Goal: Find specific page/section: Find specific page/section

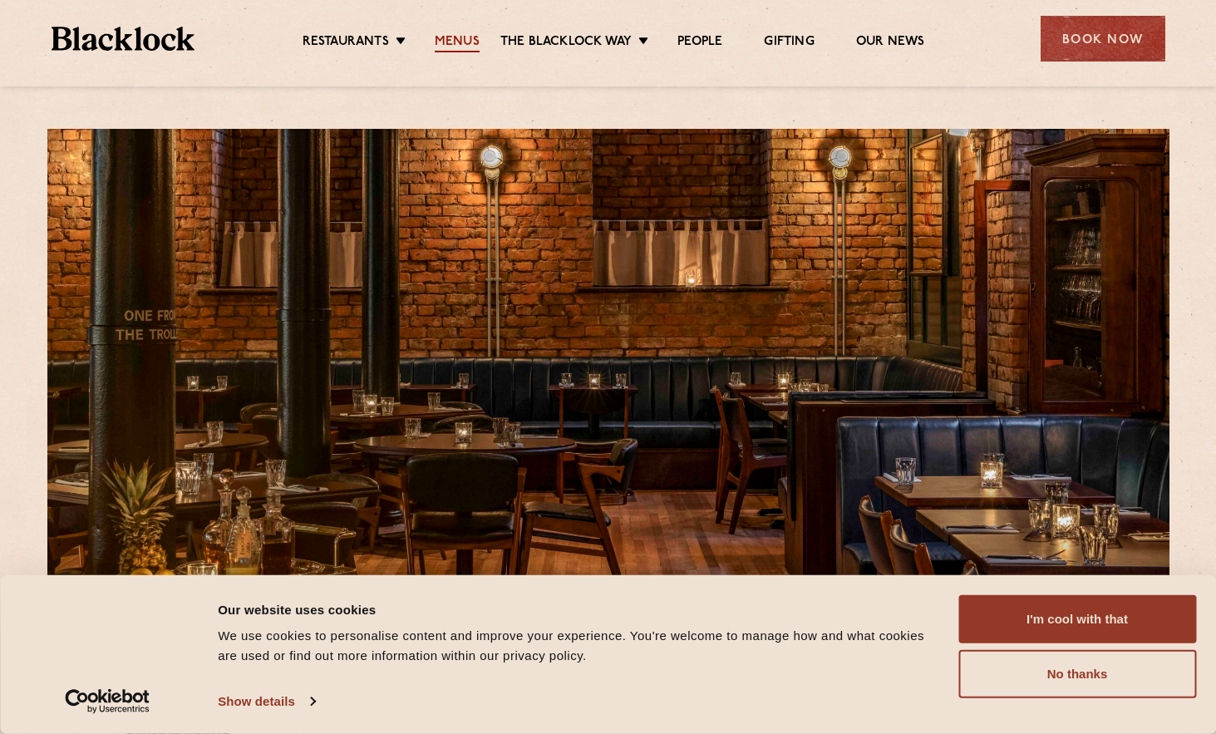
click at [465, 34] on link "Menus" at bounding box center [457, 43] width 45 height 18
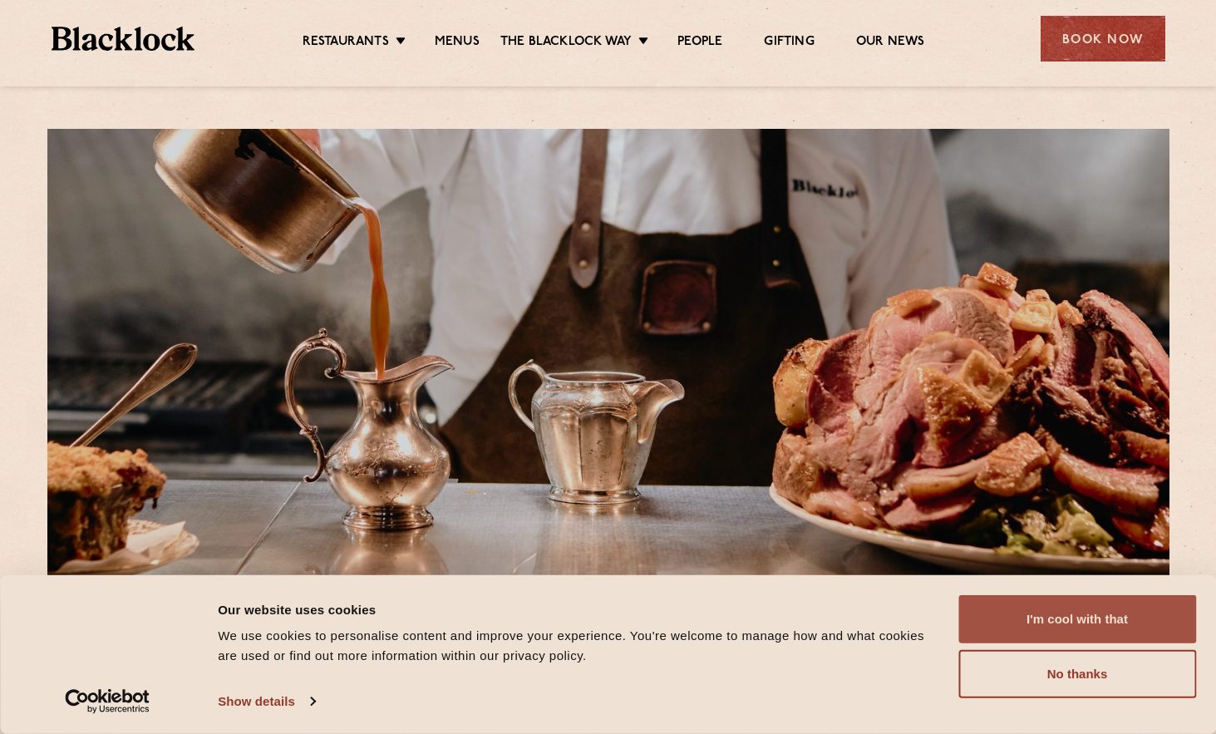
click at [1104, 608] on button "I'm cool with that" at bounding box center [1077, 619] width 238 height 48
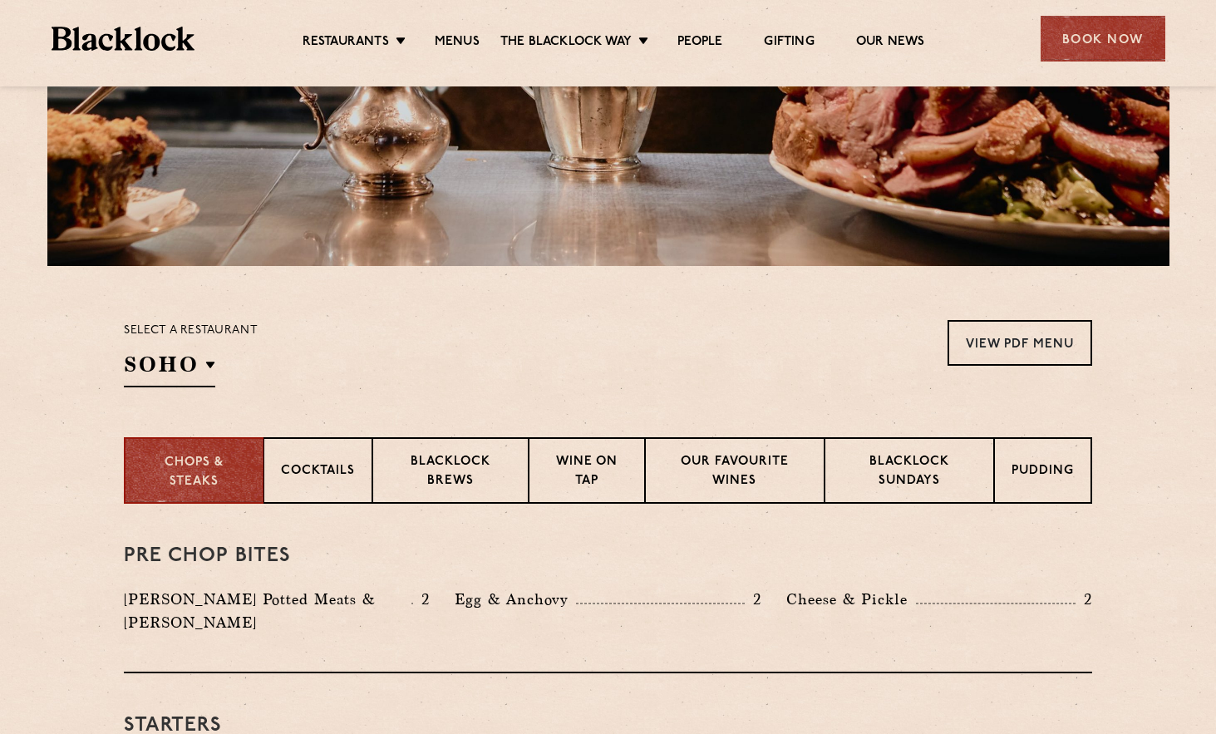
scroll to position [416, 0]
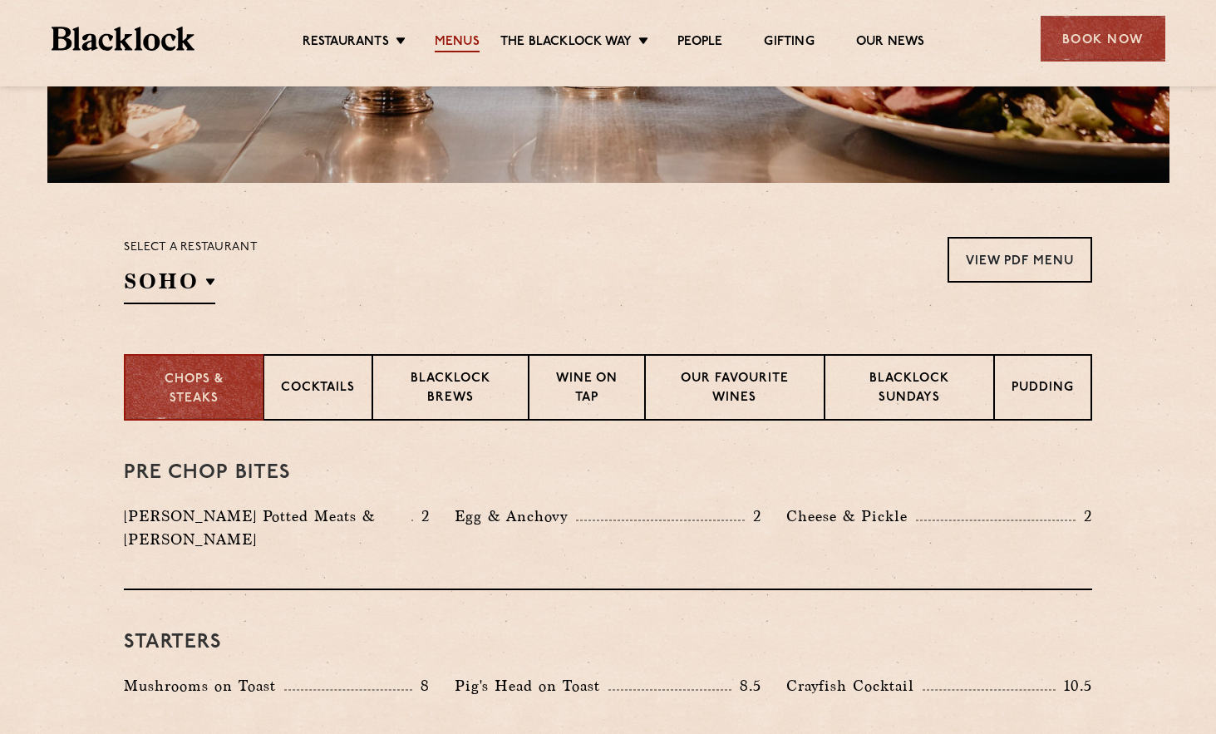
click at [450, 39] on link "Menus" at bounding box center [457, 43] width 45 height 18
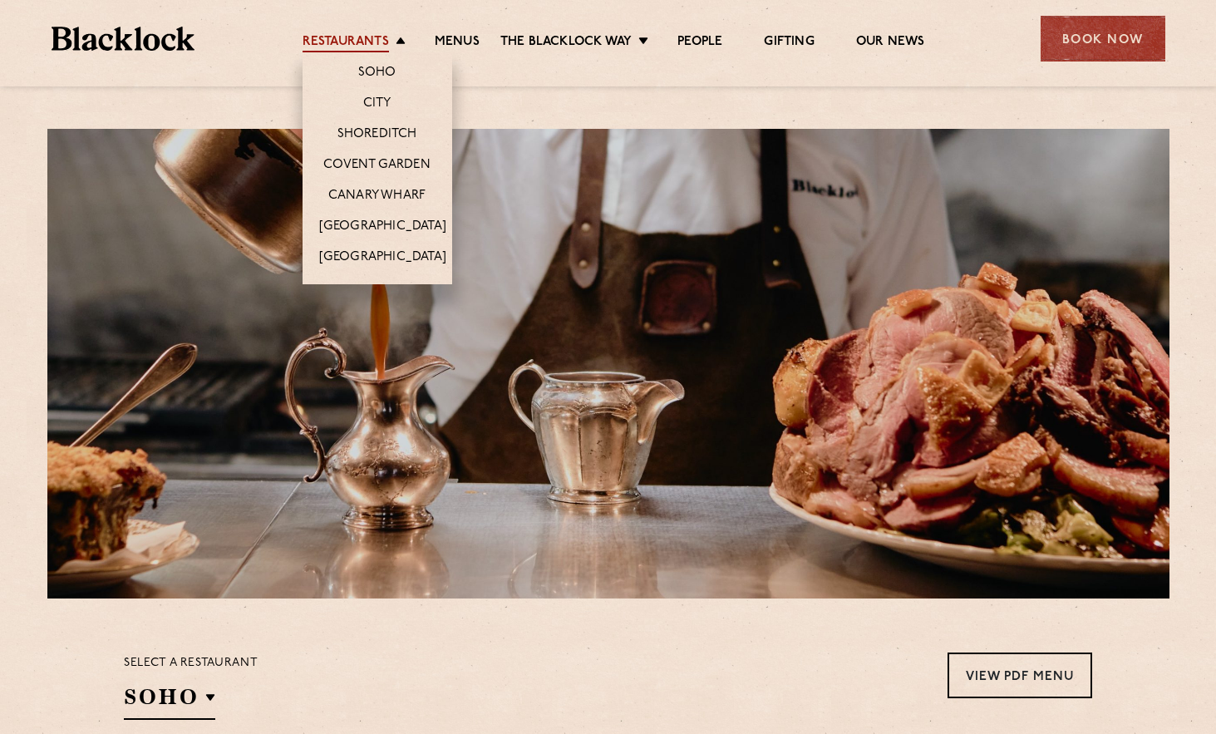
click at [376, 34] on link "Restaurants" at bounding box center [346, 43] width 86 height 18
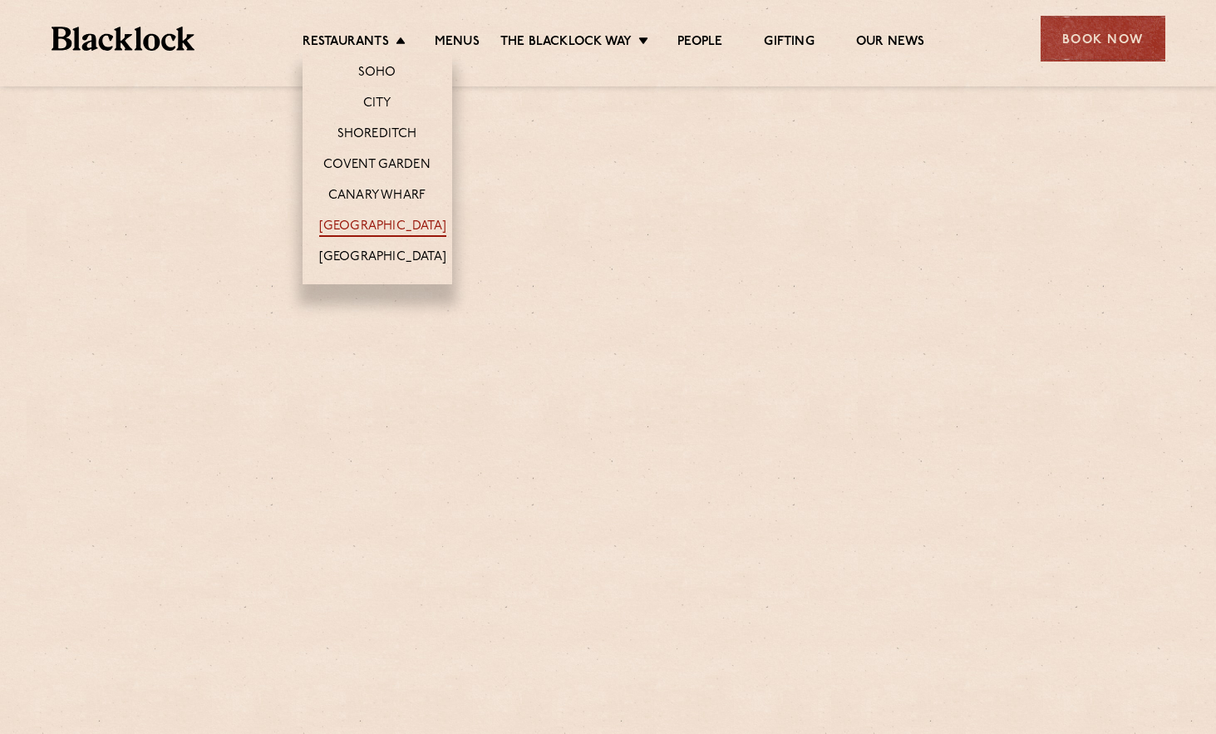
click at [400, 220] on link "[GEOGRAPHIC_DATA]" at bounding box center [382, 228] width 127 height 18
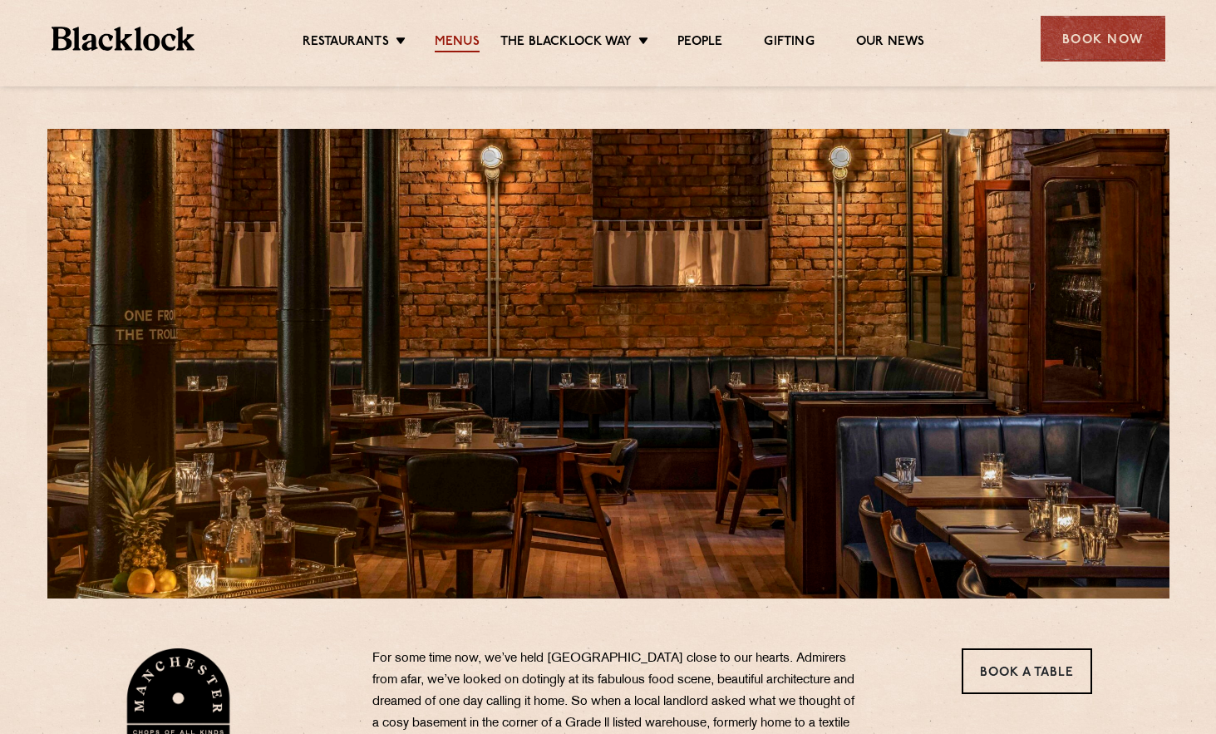
click at [462, 36] on link "Menus" at bounding box center [457, 43] width 45 height 18
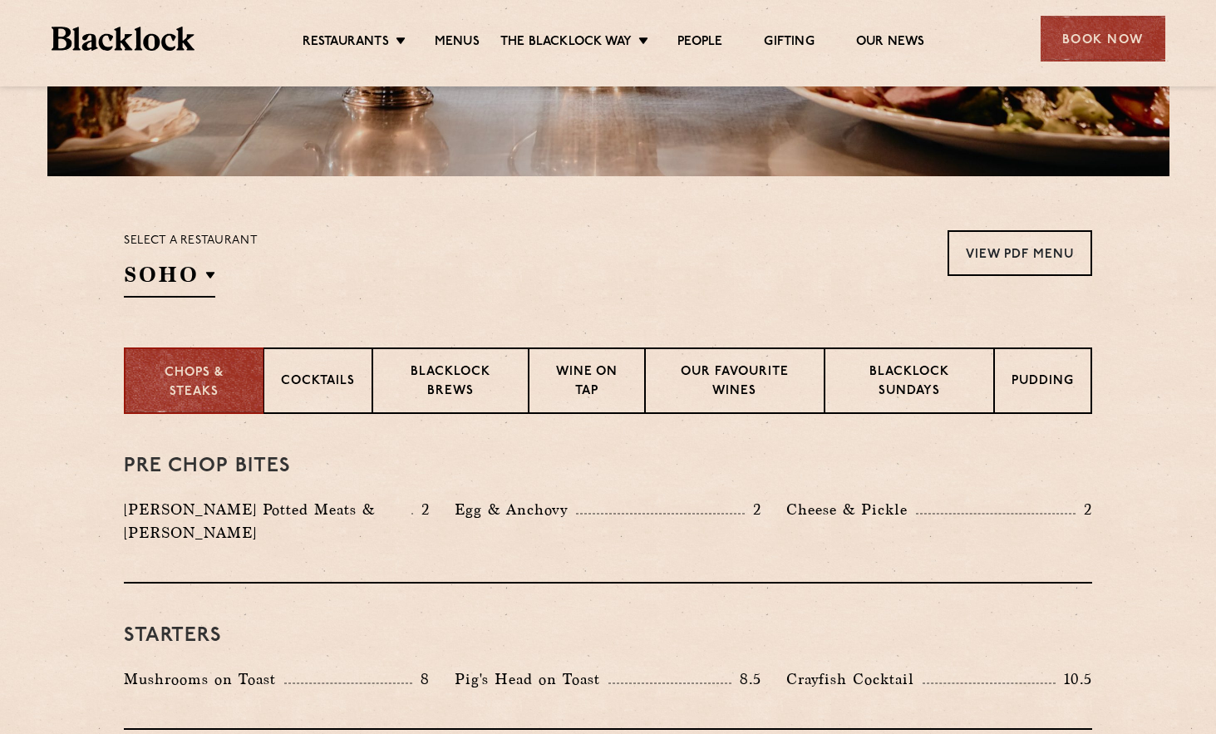
scroll to position [582, 0]
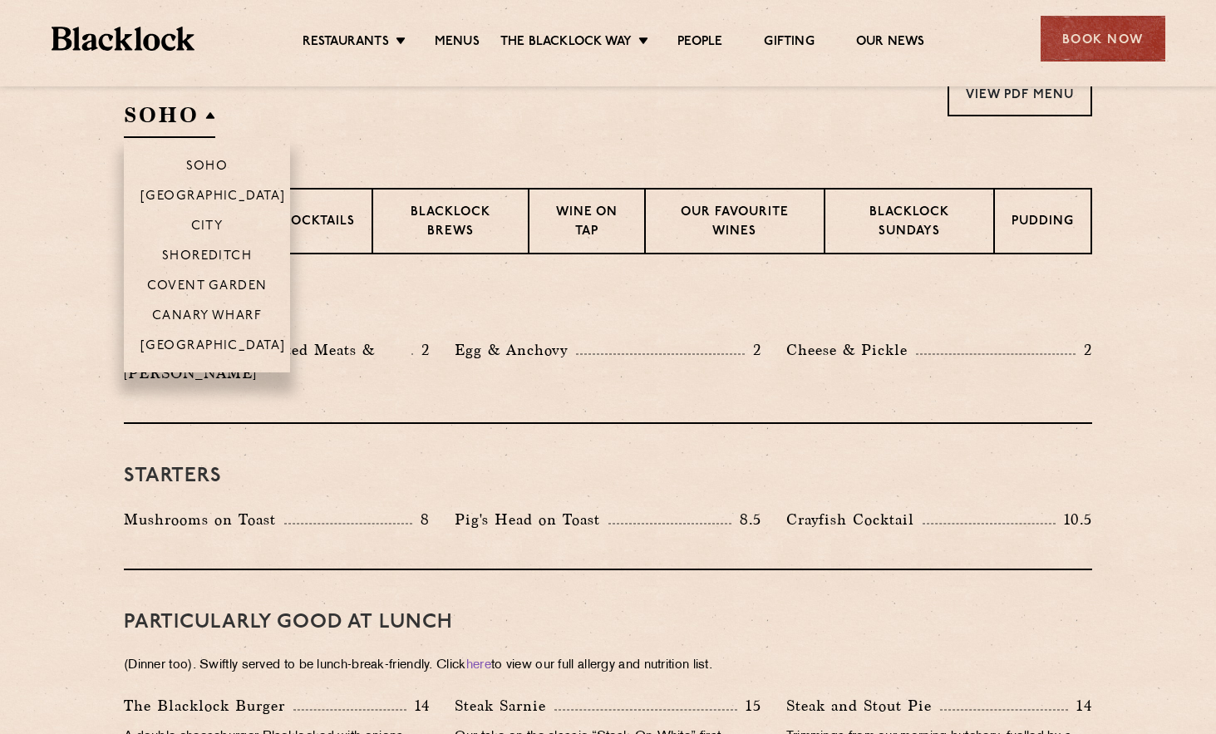
click at [206, 108] on h2 "SOHO" at bounding box center [169, 119] width 91 height 37
click at [219, 340] on p "[GEOGRAPHIC_DATA]" at bounding box center [212, 347] width 145 height 17
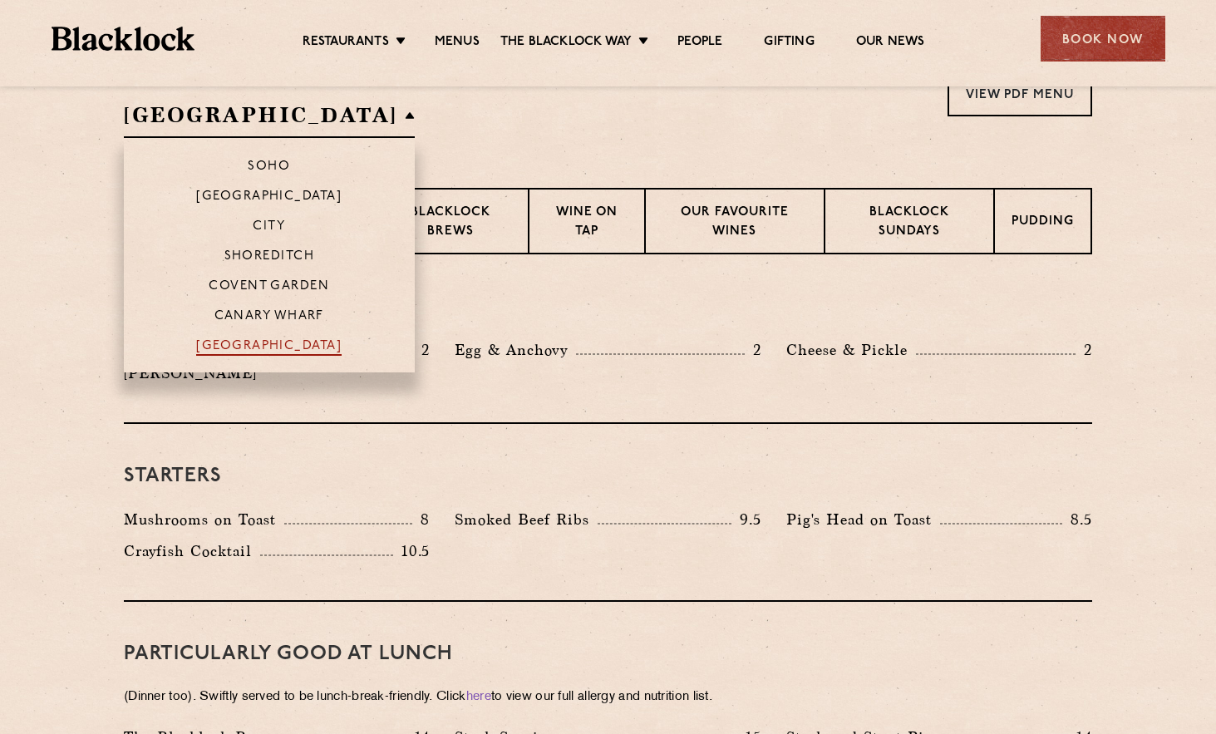
click at [218, 345] on p "[GEOGRAPHIC_DATA]" at bounding box center [268, 347] width 145 height 17
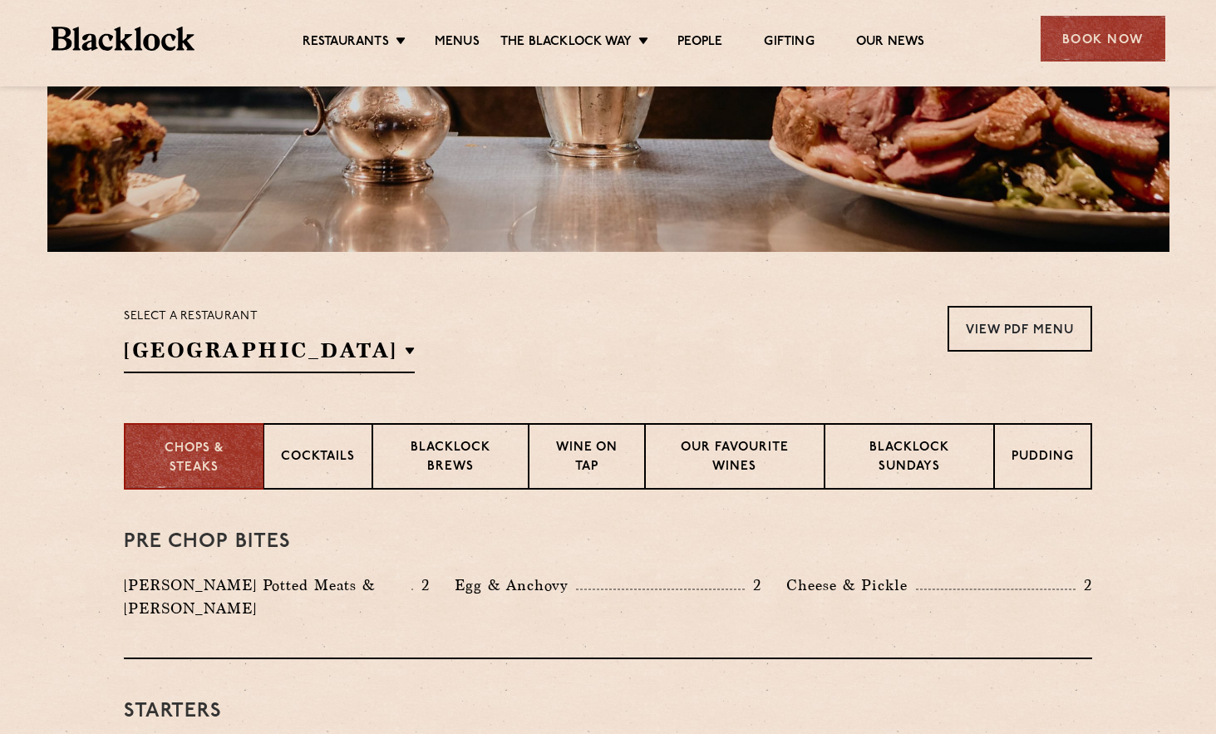
scroll to position [305, 0]
